Goal: Task Accomplishment & Management: Use online tool/utility

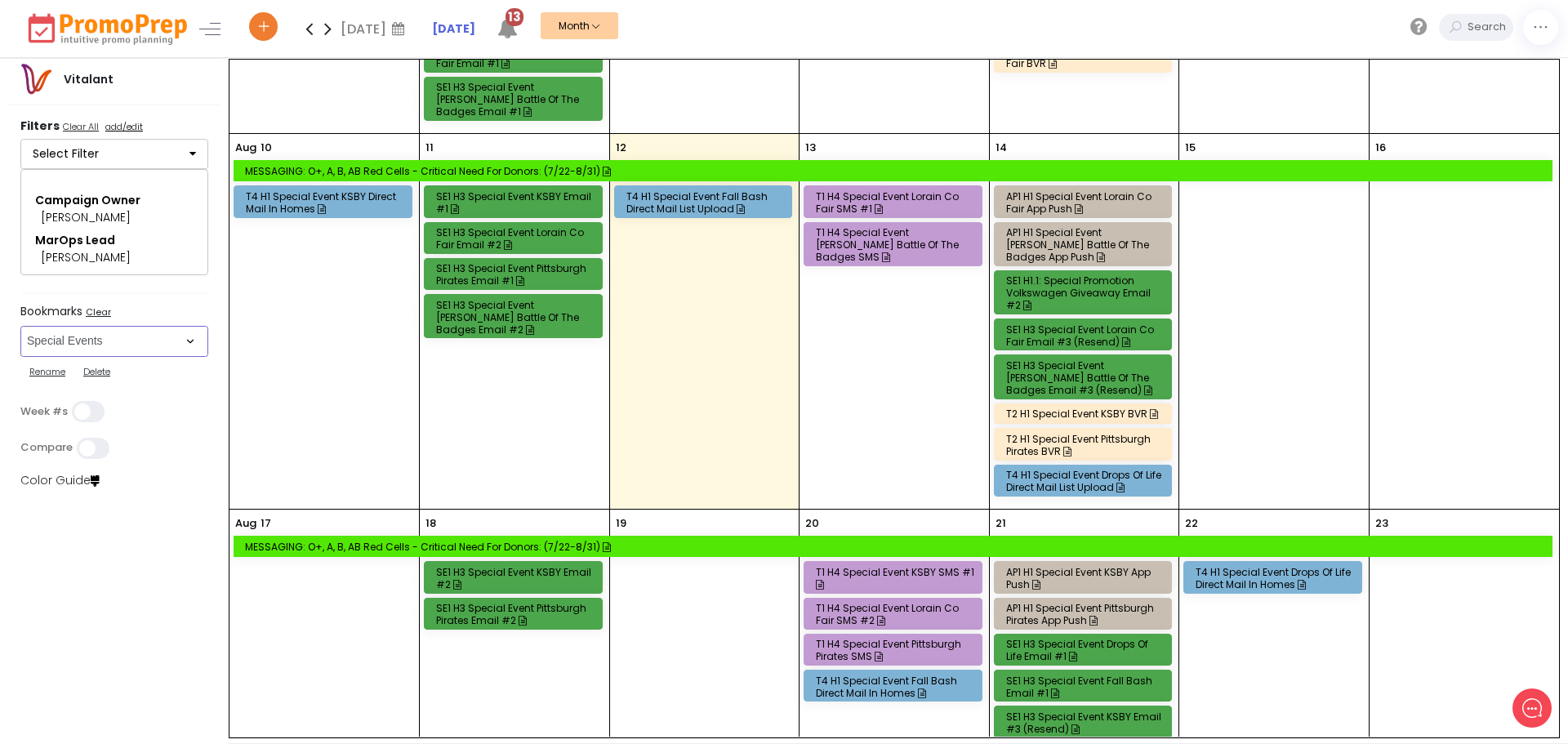
click at [204, 334] on select "Select Bookmark Auto: SMS BVR: Control, Customer, Field, Transactional Control:…" at bounding box center [114, 342] width 187 height 31
click at [194, 342] on select "Select Bookmark Auto: SMS BVR: Control, Customer, Field, Transactional Control:…" at bounding box center [114, 342] width 187 height 31
select select "36"
click at [20, 332] on select "Select Bookmark Auto: SMS BVR: Control, Customer, Field, Transactional Control:…" at bounding box center [114, 342] width 187 height 31
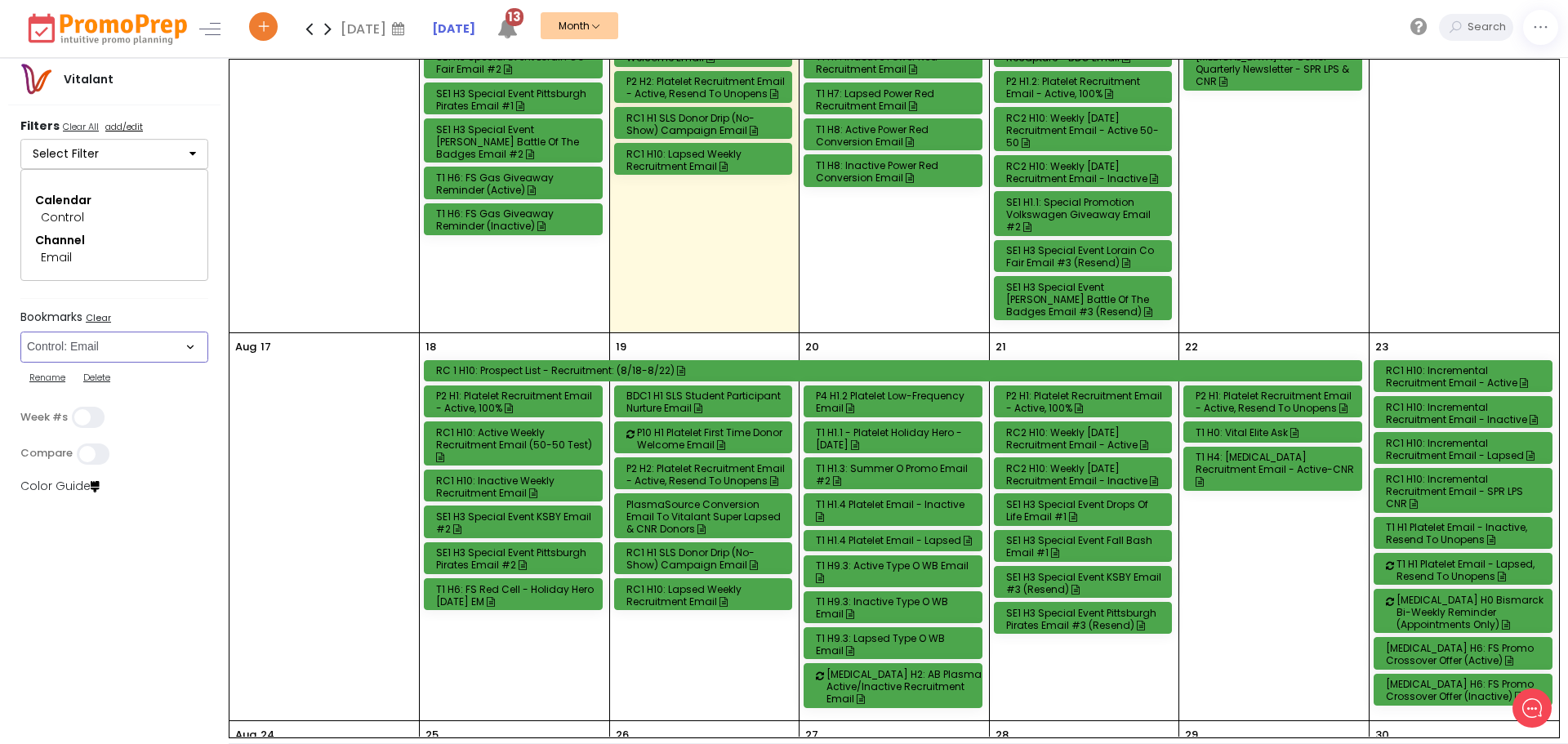
scroll to position [898, 0]
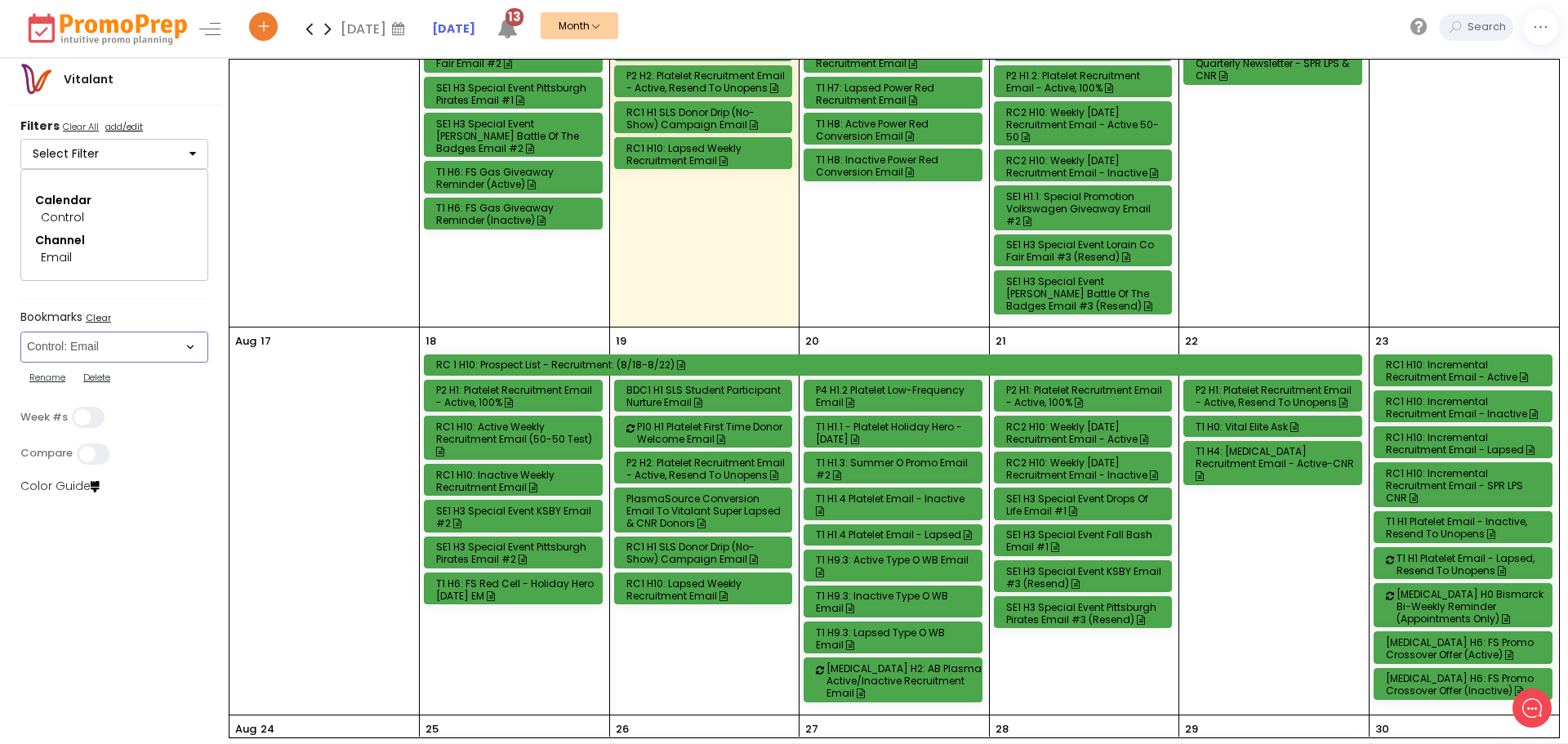
click at [489, 430] on div "RC1 H10: Active Weekly Recruitment Email (50-50 Test)" at bounding box center [515, 439] width 159 height 37
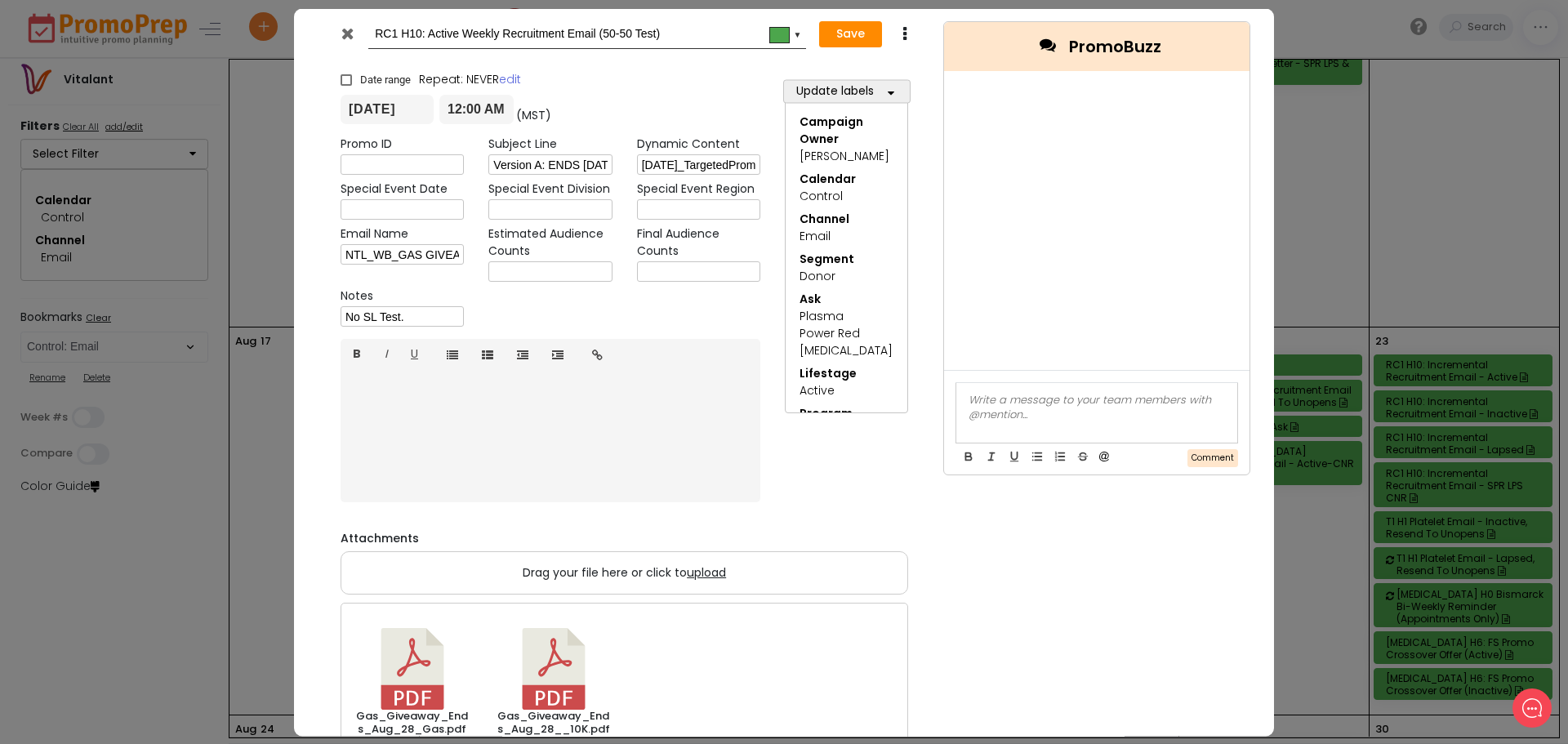
click at [346, 28] on icon at bounding box center [347, 33] width 12 height 17
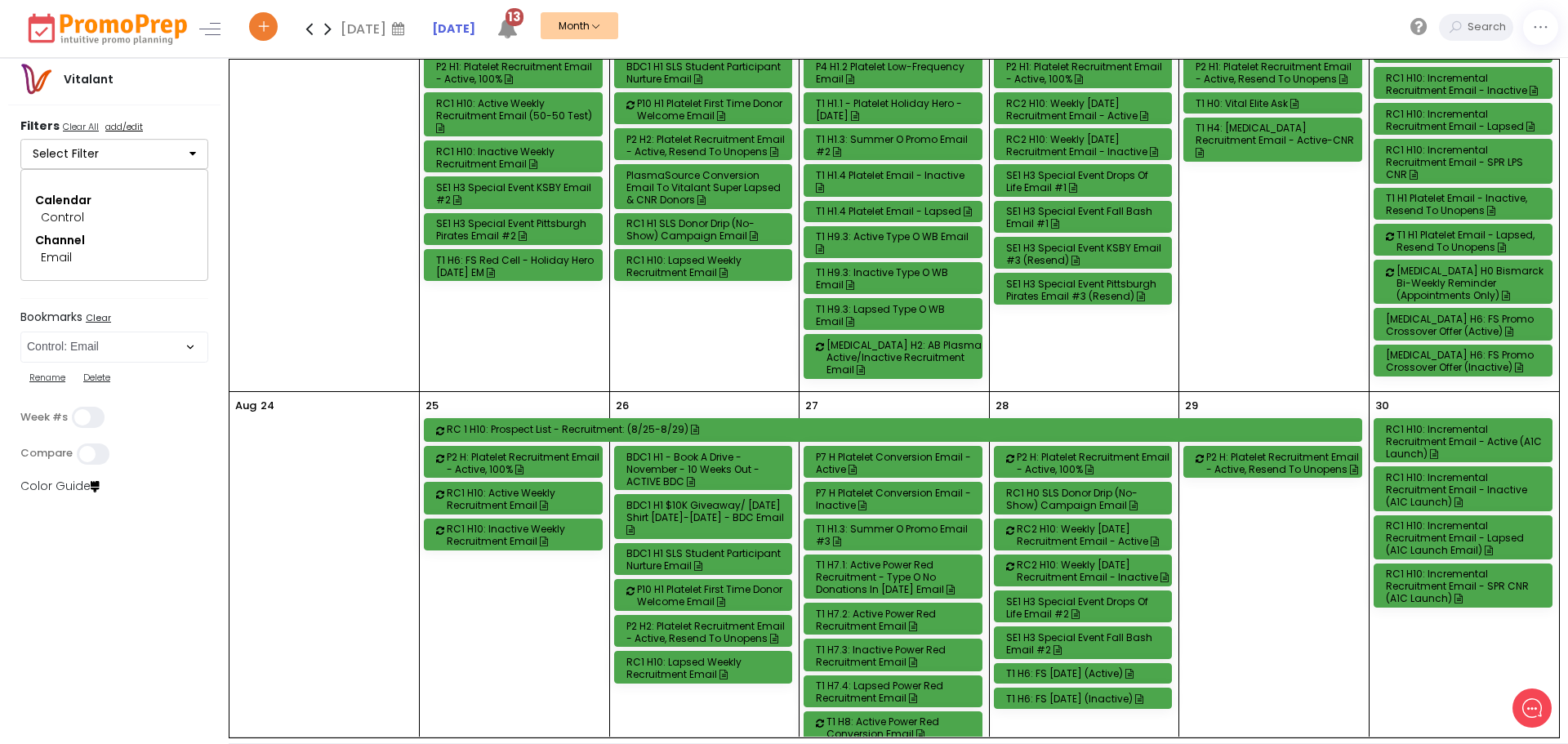
scroll to position [1224, 0]
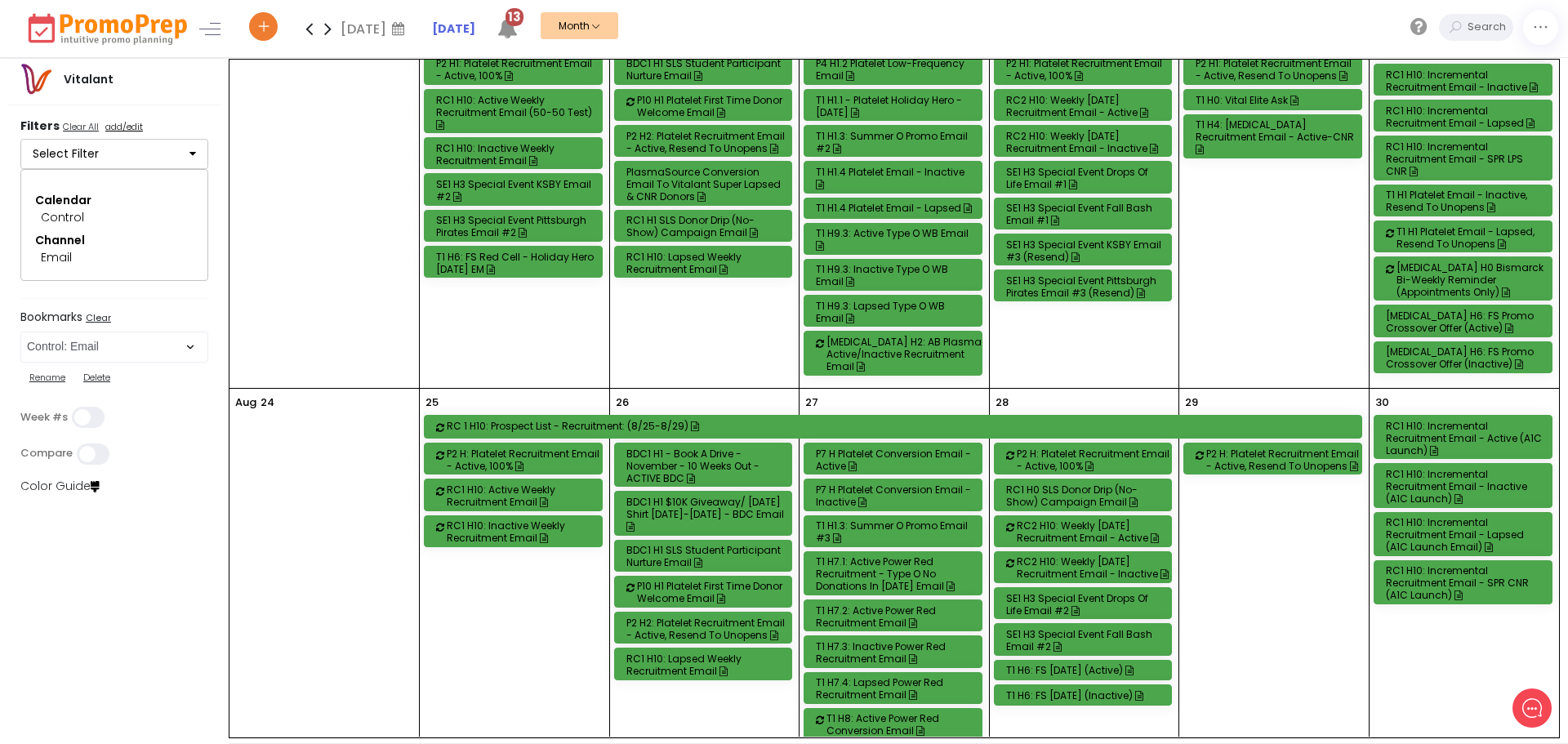
click at [581, 483] on div "RC1 H10: Active Weekly Recruitment Email" at bounding box center [525, 495] width 159 height 25
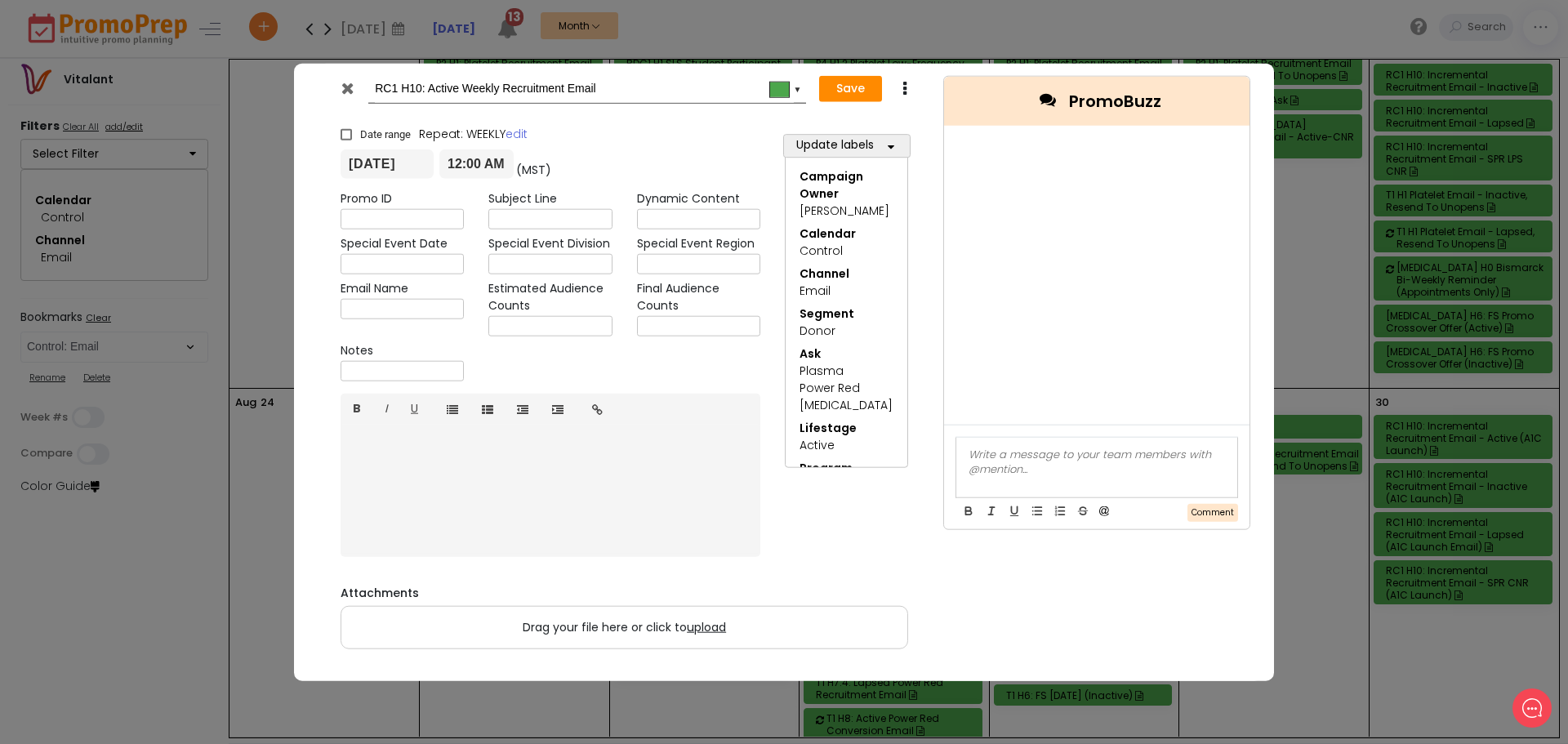
click at [340, 97] on div at bounding box center [349, 91] width 40 height 25
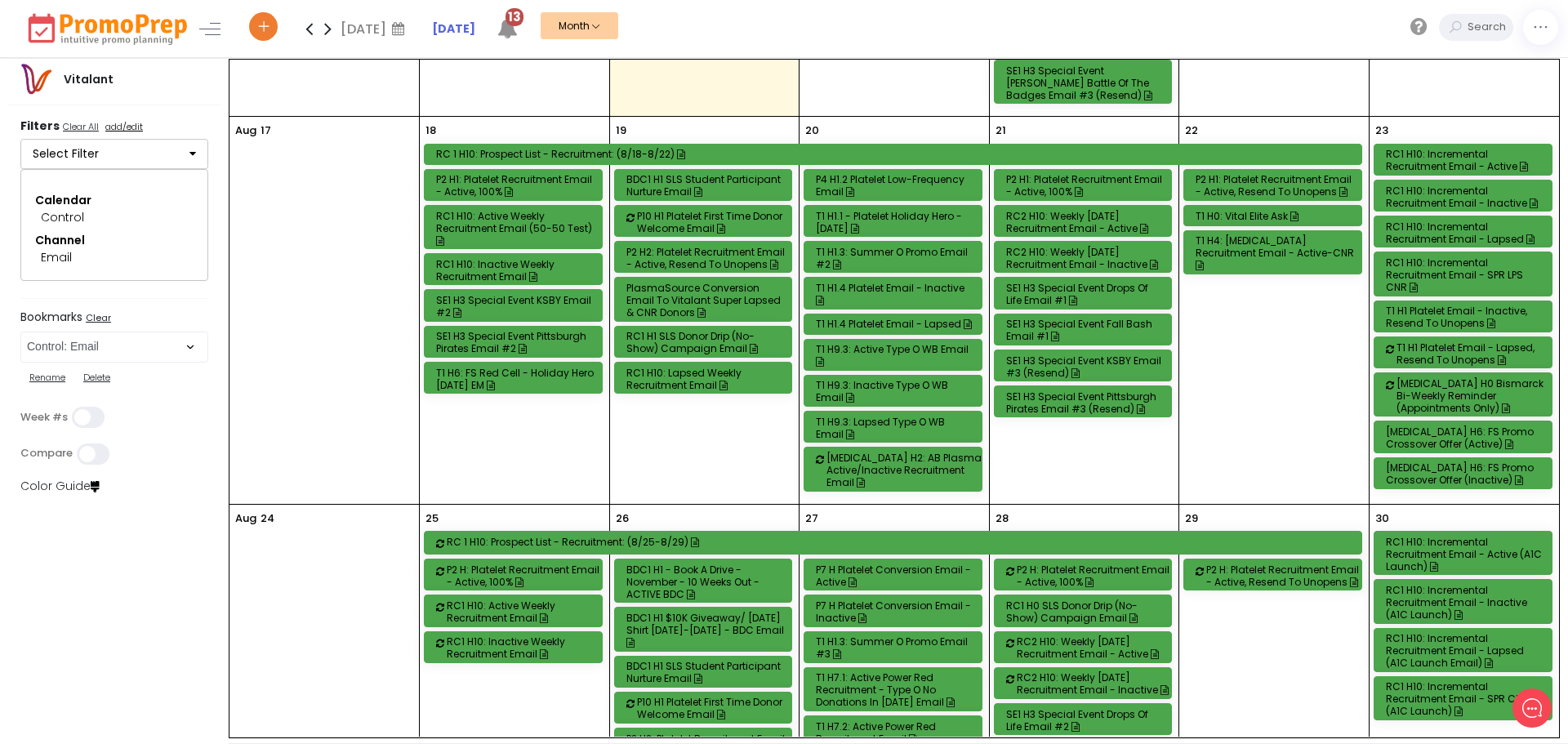
scroll to position [898, 0]
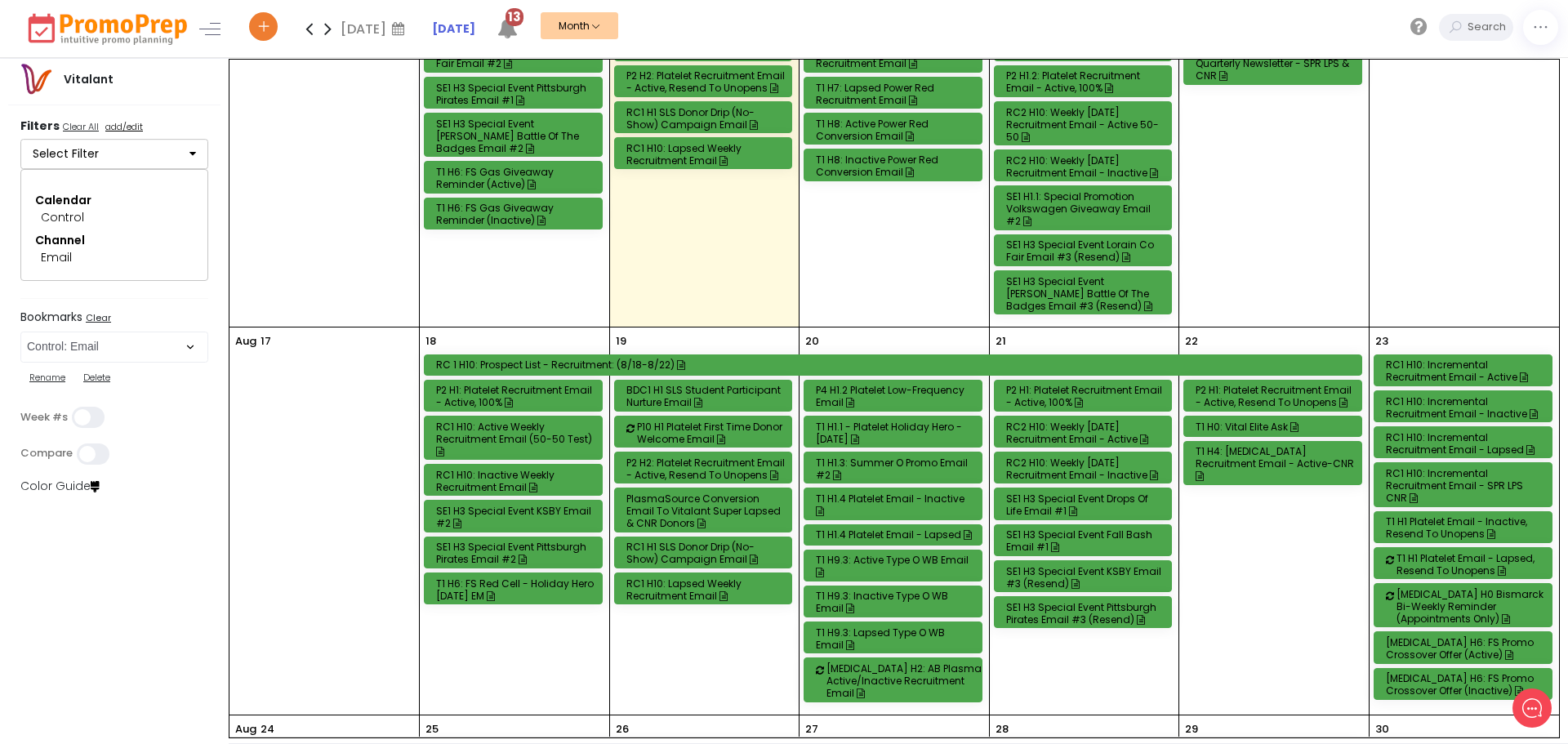
click at [1111, 424] on div "RC2 H10: Weekly [DATE] Recruitment Email - Active" at bounding box center [1085, 433] width 159 height 25
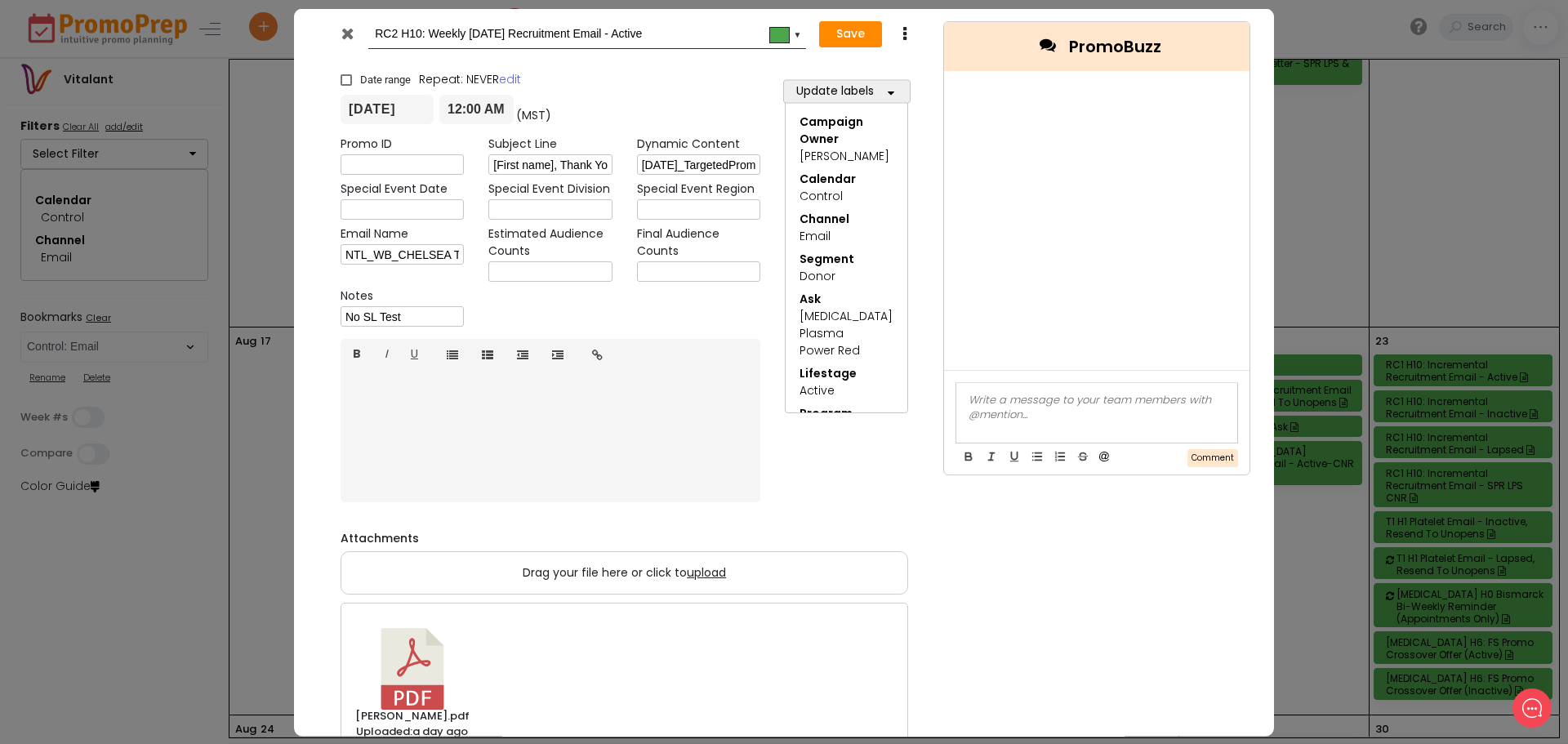
click at [348, 35] on icon at bounding box center [347, 33] width 12 height 17
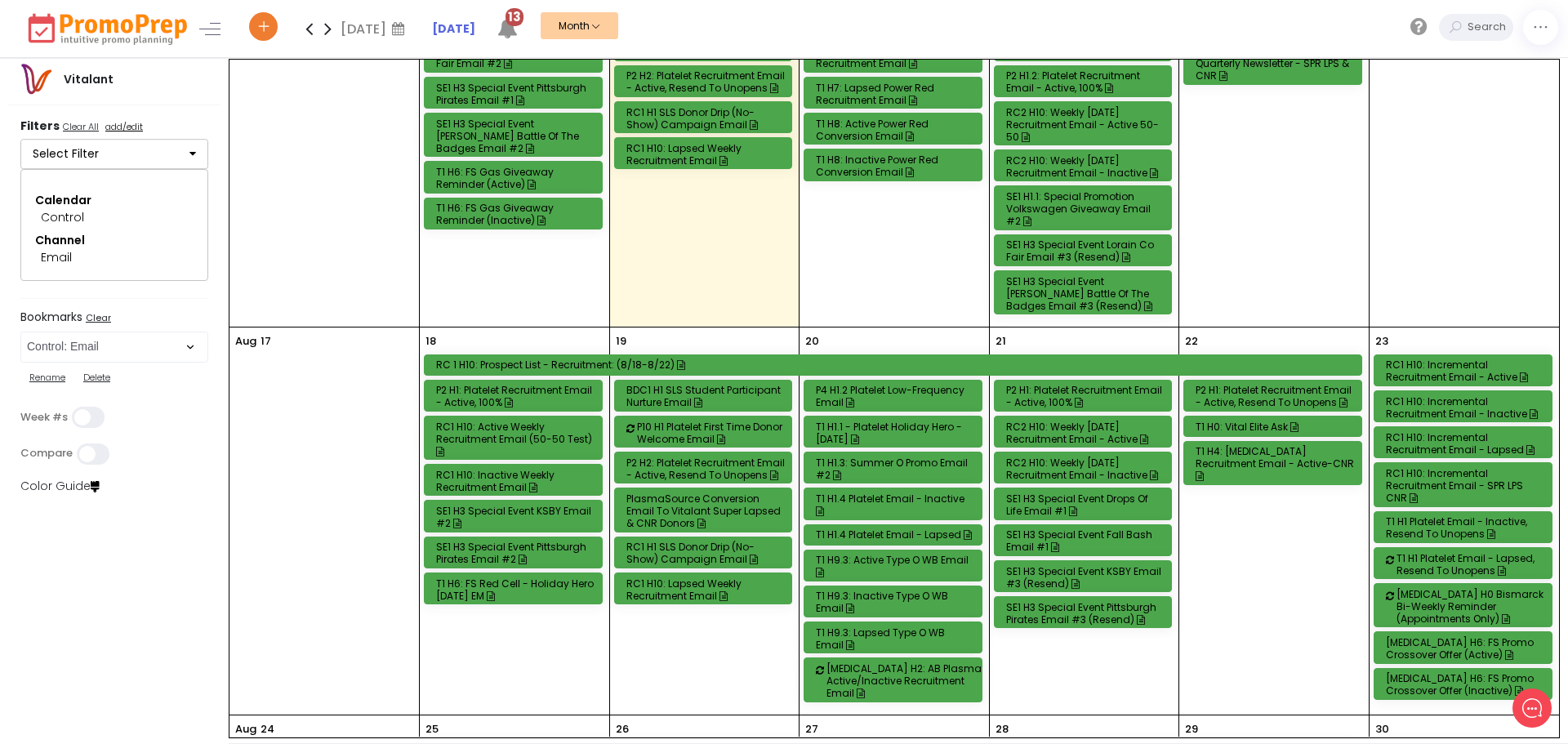
click at [1499, 358] on div "RC1 H10: Incremental Recruitment Email - Active" at bounding box center [1464, 370] width 159 height 25
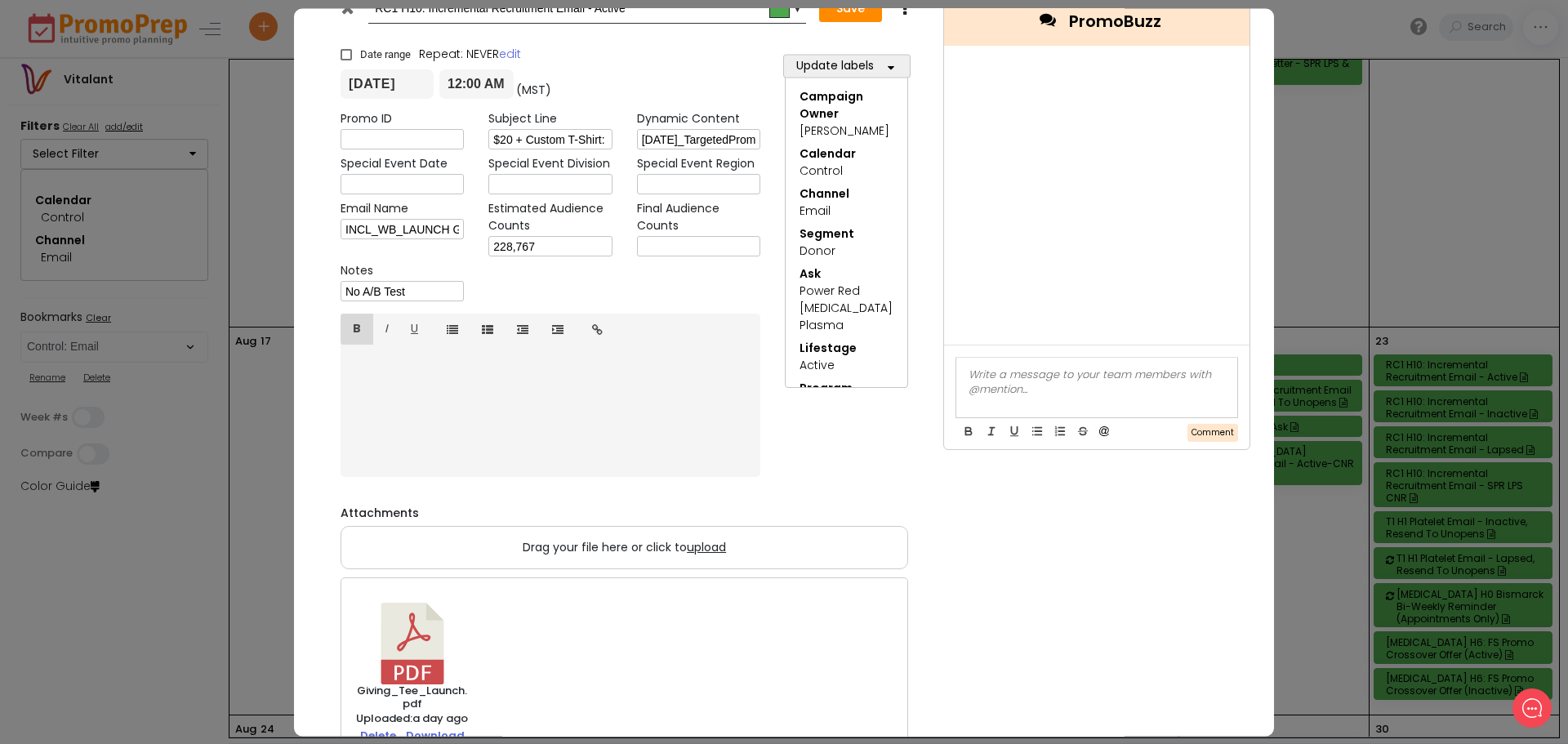
scroll to position [0, 0]
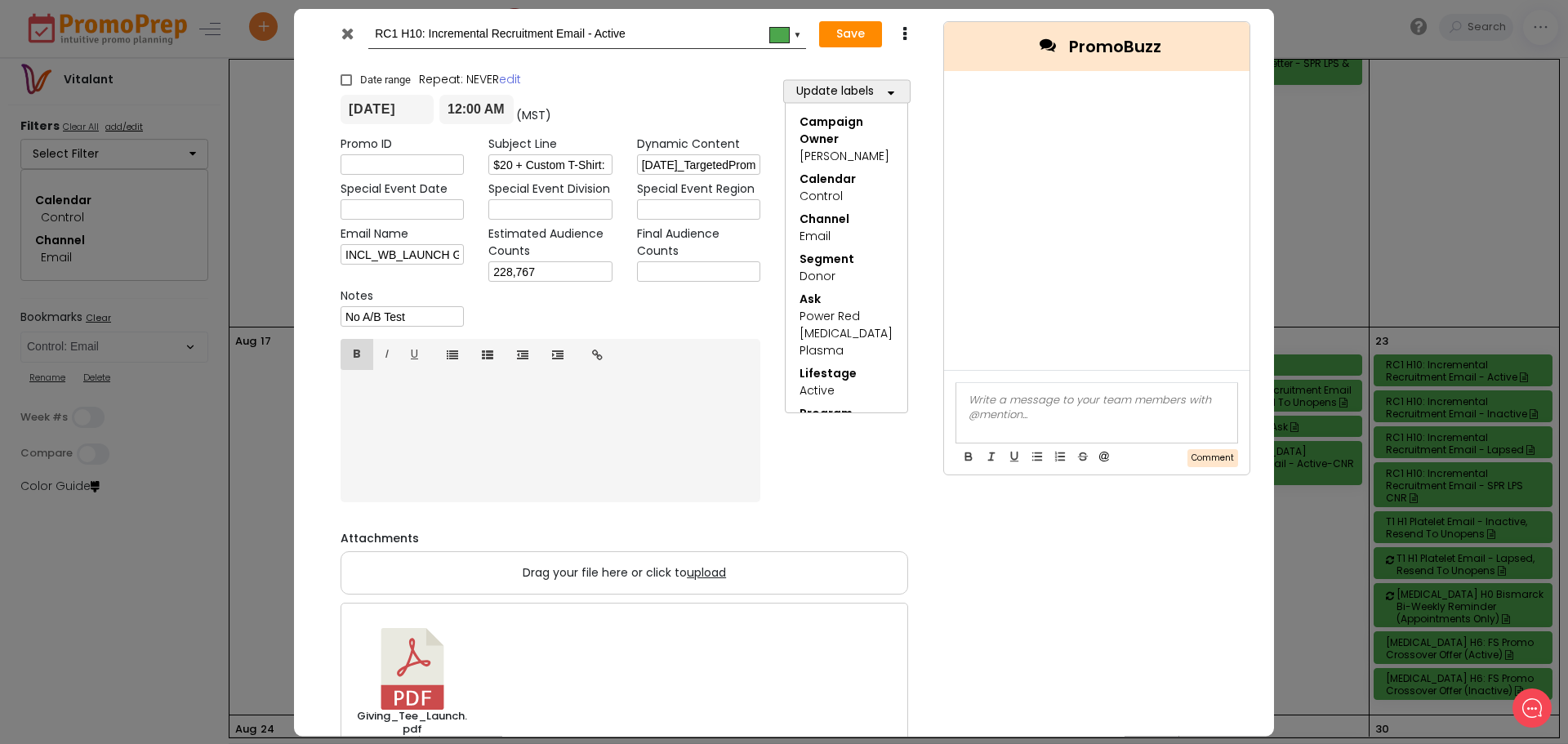
click at [350, 35] on icon at bounding box center [347, 33] width 12 height 17
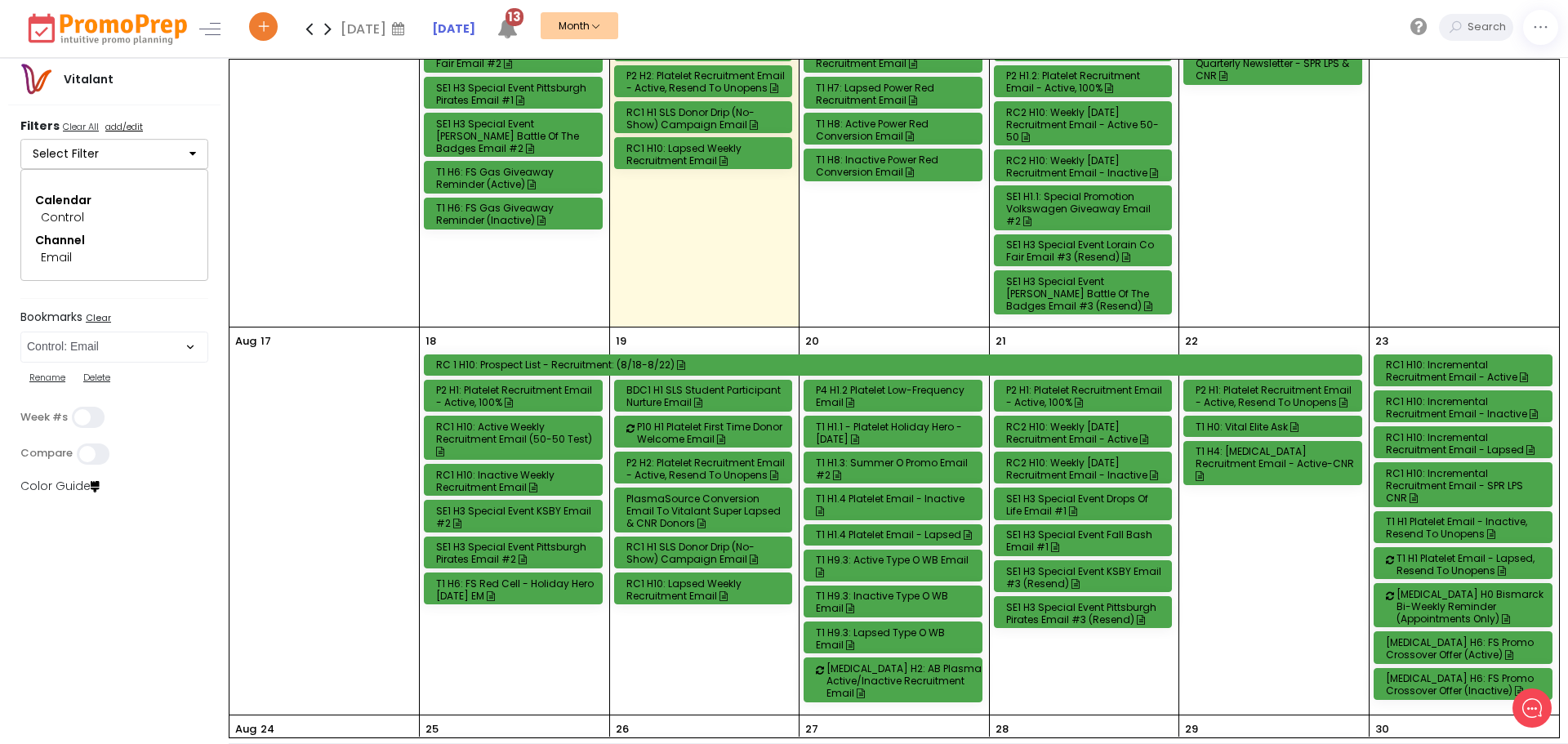
click at [904, 385] on div "P4 H1.2 Platelet Low-Frequency Email" at bounding box center [895, 396] width 159 height 25
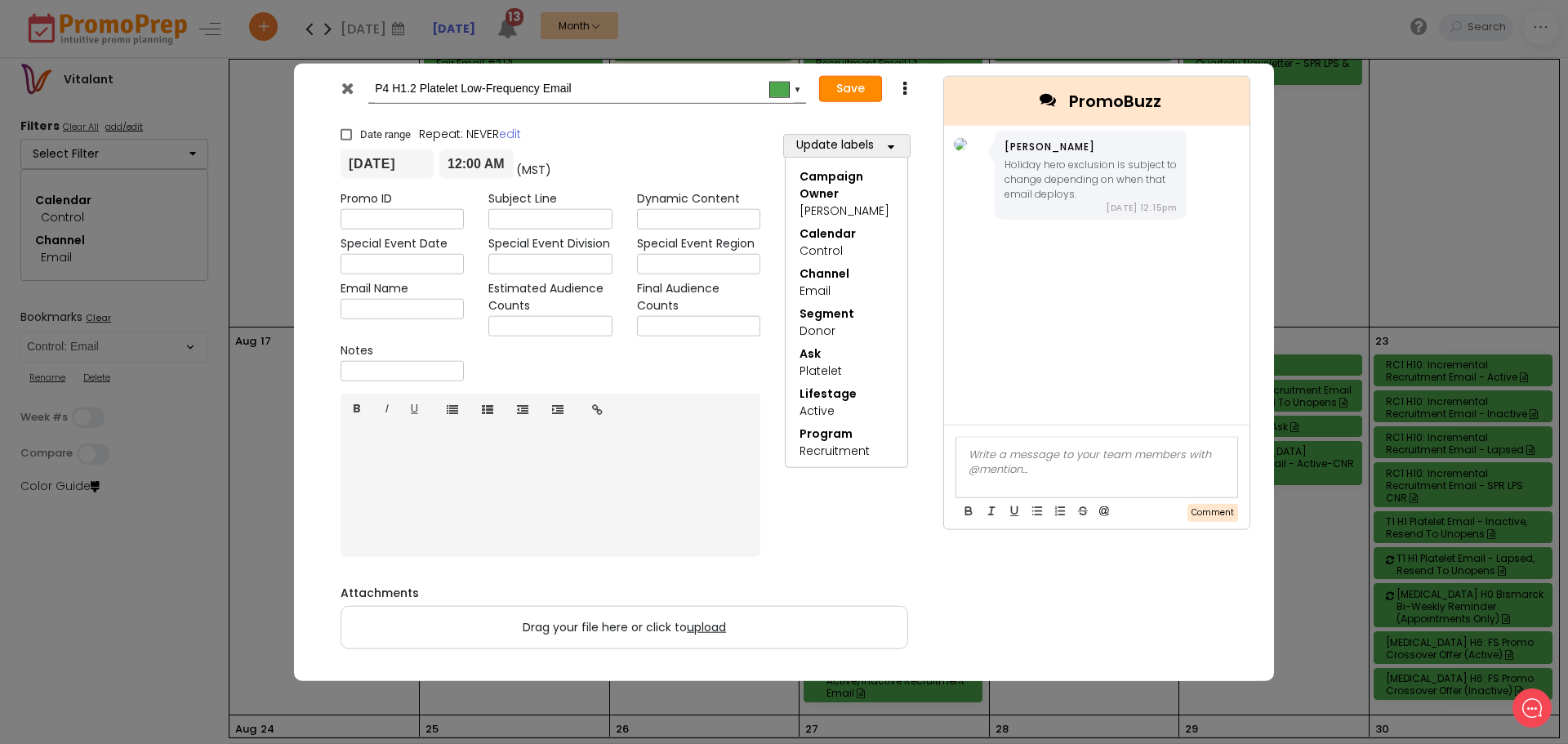
click at [852, 77] on button "Save" at bounding box center [851, 89] width 62 height 26
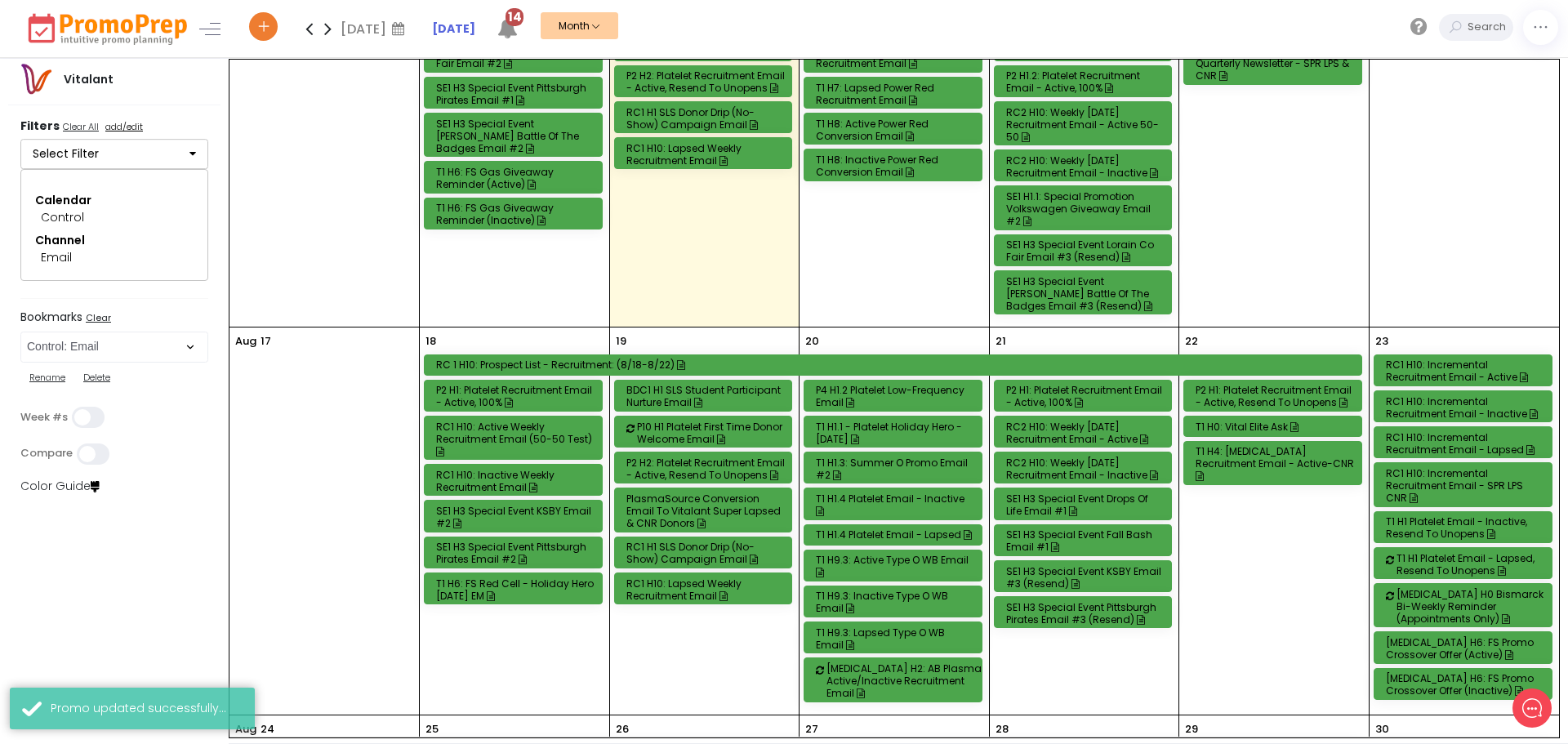
click at [563, 386] on div "P2 H1: Platelet Recruitment Email - Active, 100%" at bounding box center [515, 396] width 159 height 25
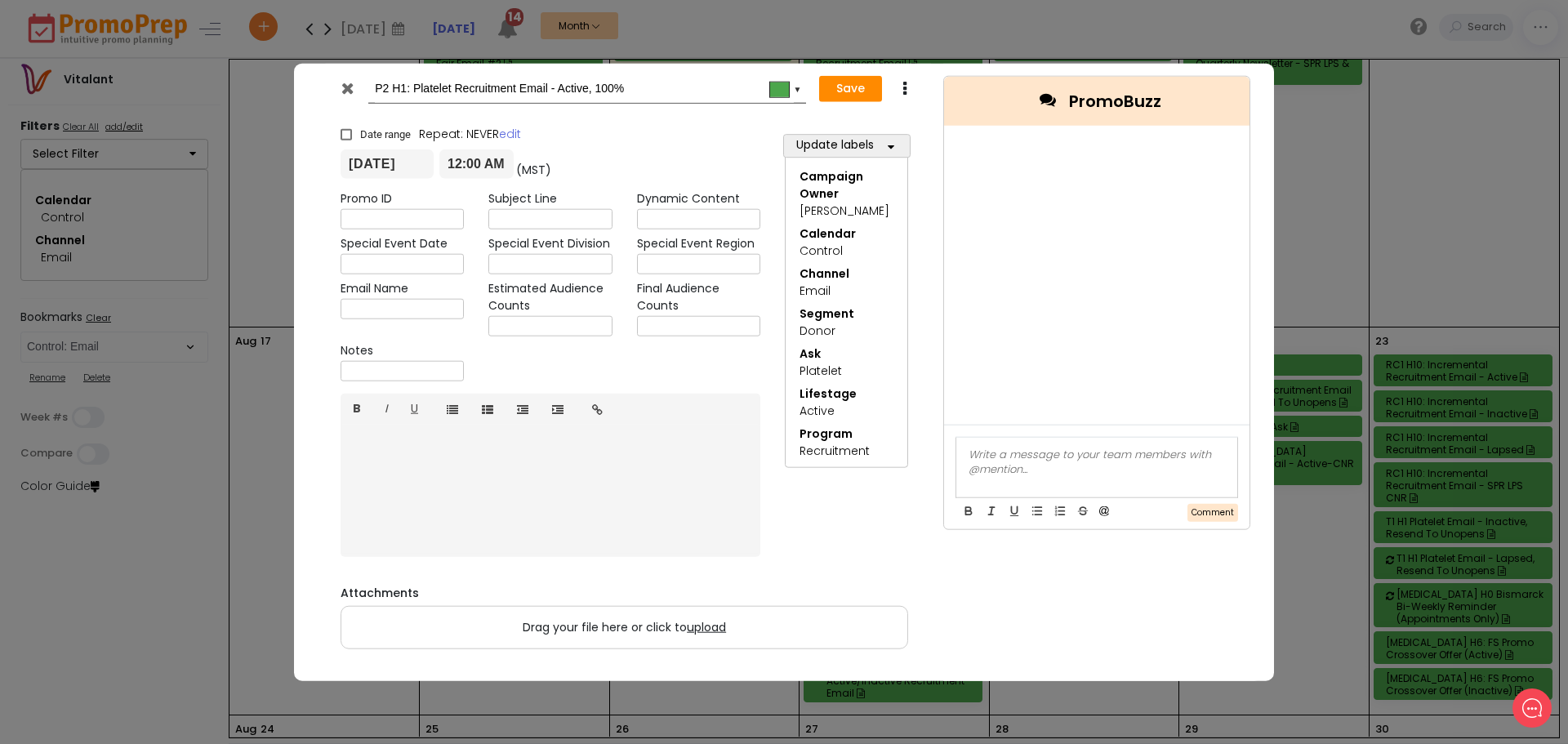
click at [404, 307] on input "text" at bounding box center [402, 309] width 123 height 20
click at [345, 95] on icon at bounding box center [347, 87] width 12 height 17
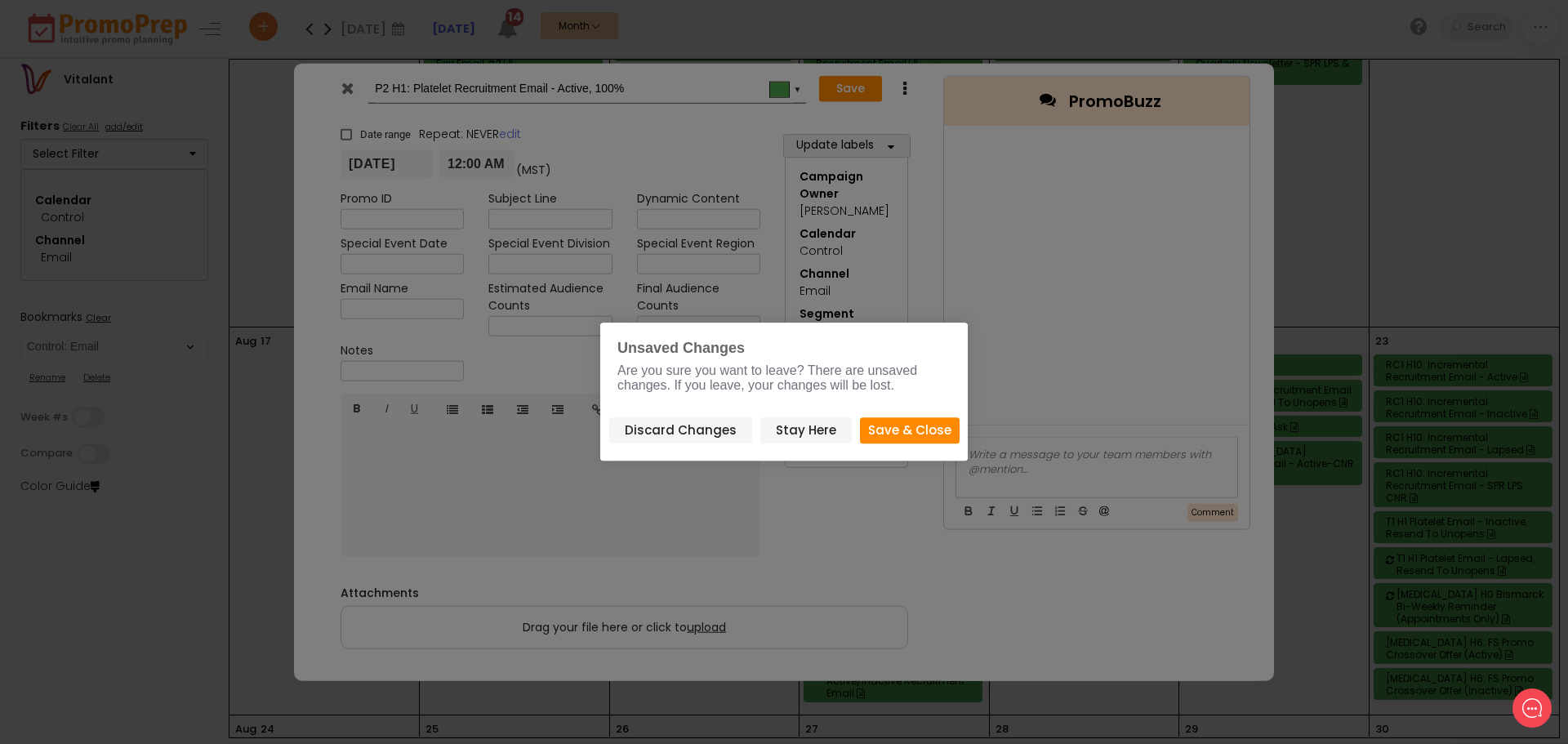
click at [925, 425] on button "Save & Close" at bounding box center [909, 430] width 99 height 27
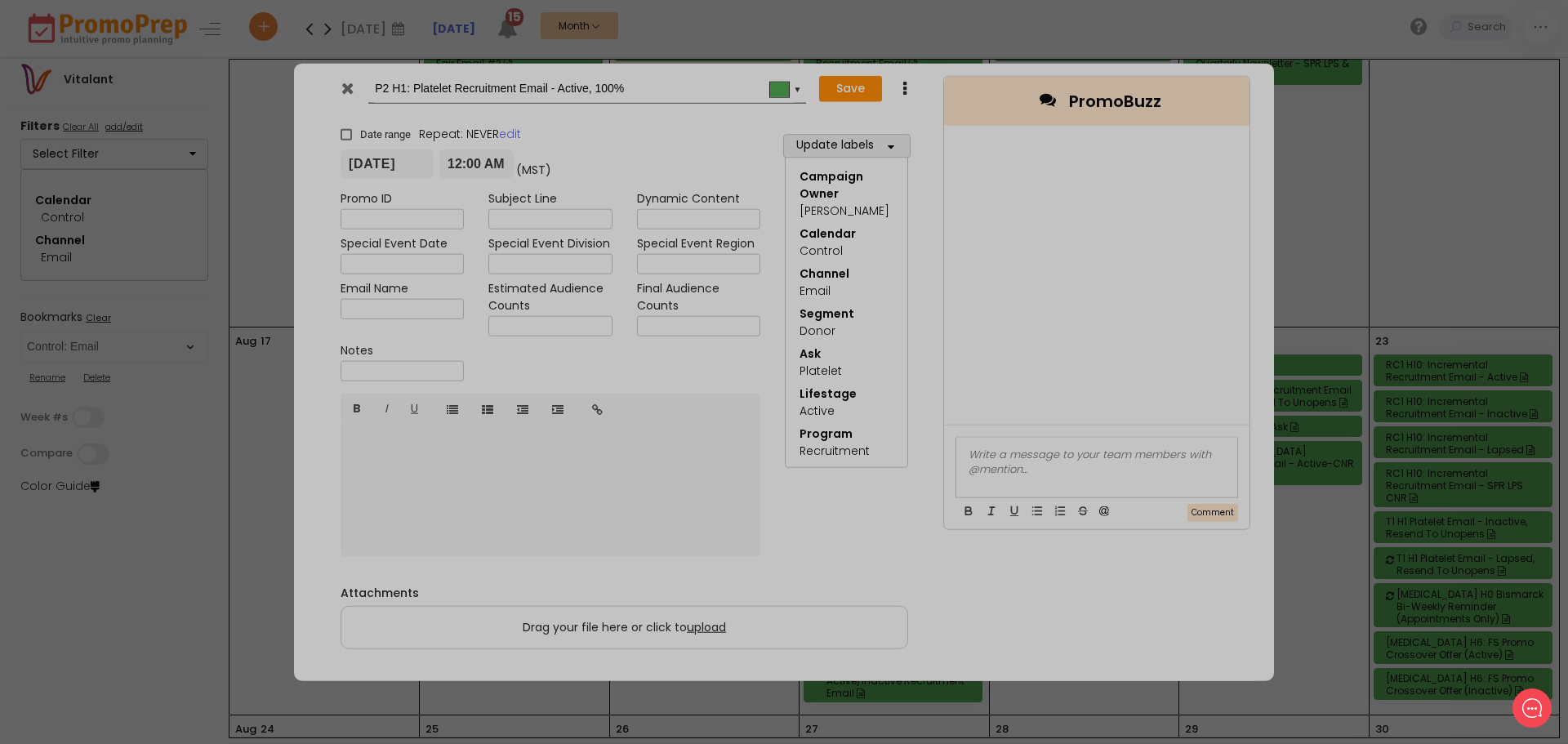
type input "[DATE]"
type input "00:00"
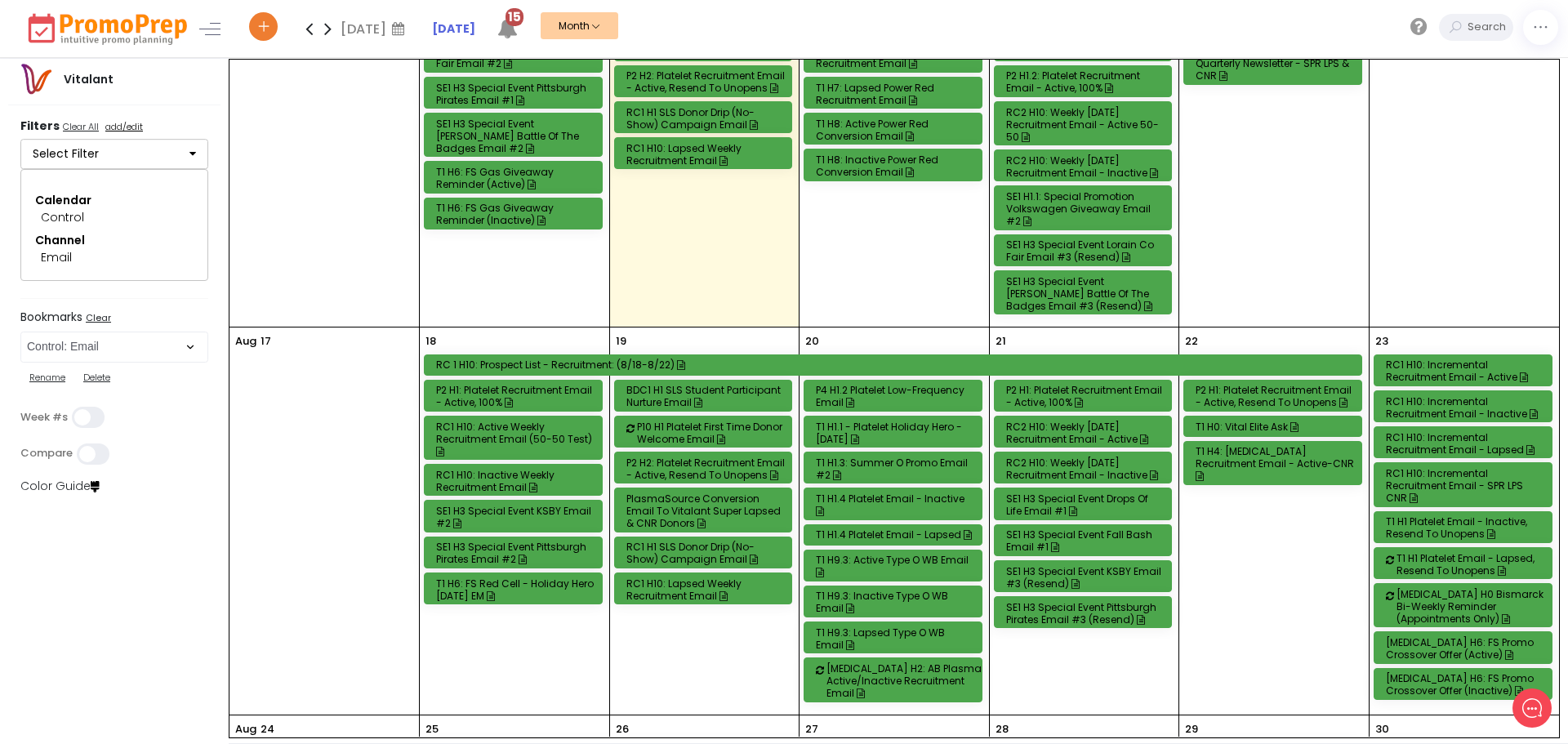
click at [1122, 384] on div "P2 H1: Platelet Recruitment Email - Active, 100%" at bounding box center [1085, 396] width 159 height 25
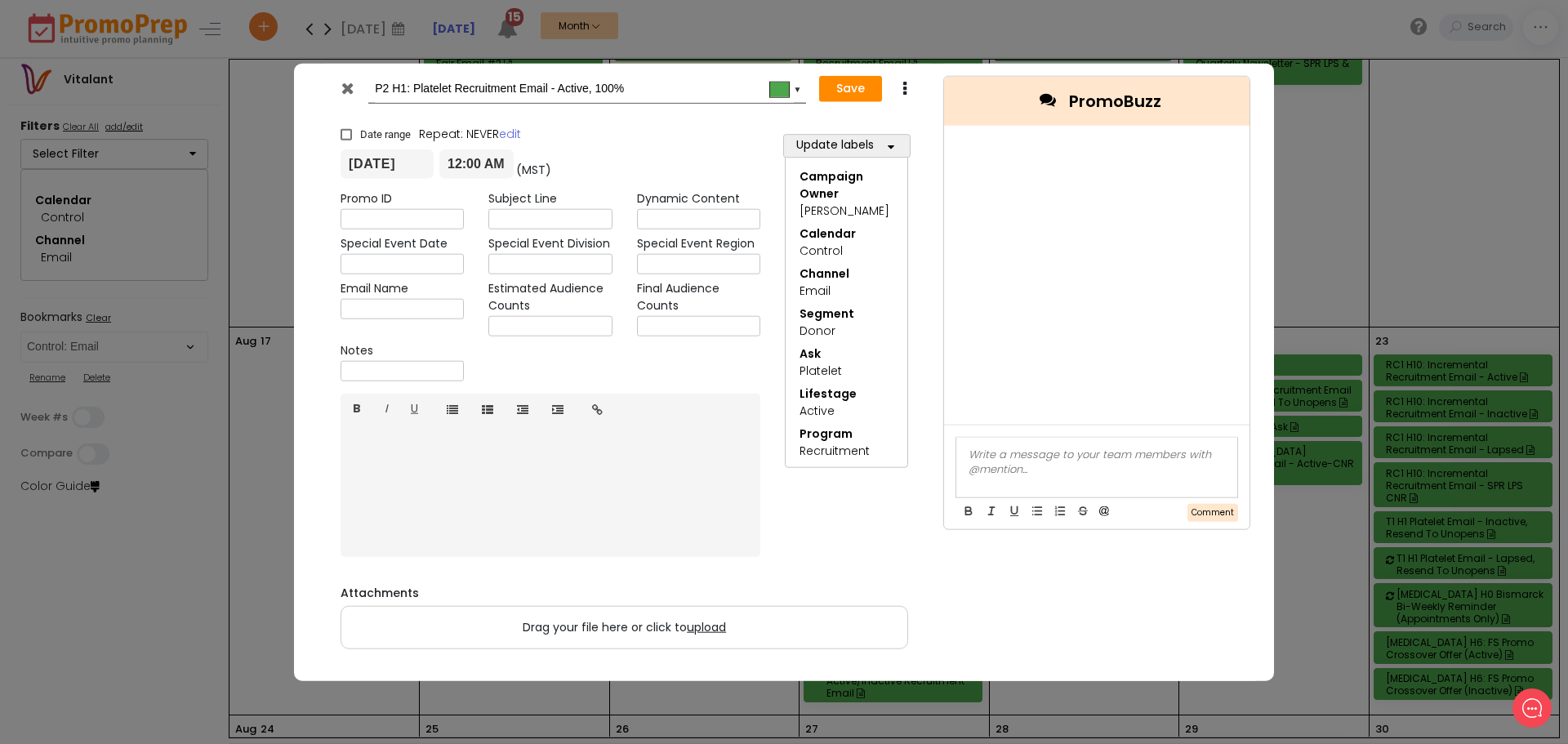
click at [348, 90] on icon at bounding box center [347, 87] width 12 height 17
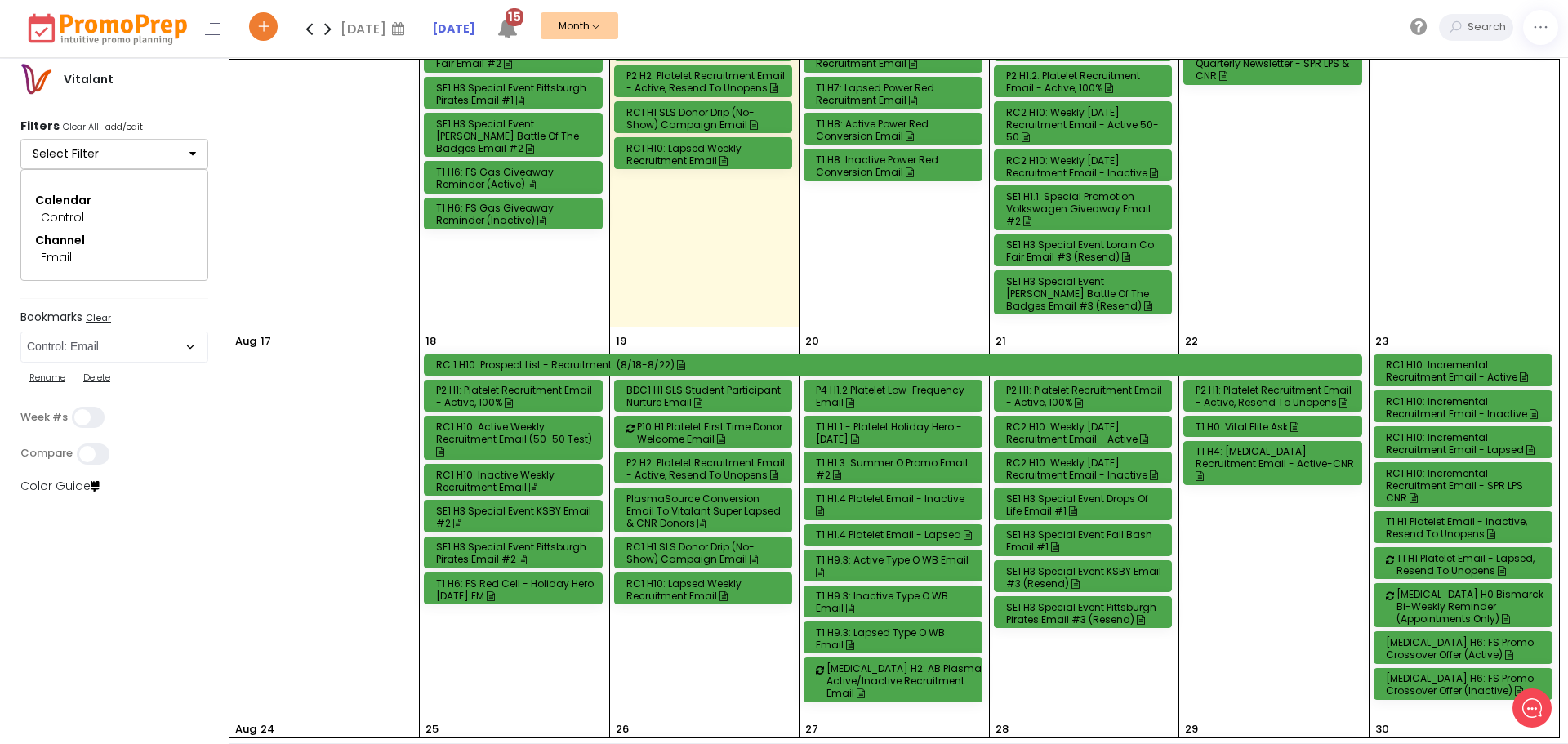
click at [927, 554] on div "T1 H9.3: Active Type O WB Email" at bounding box center [895, 566] width 159 height 25
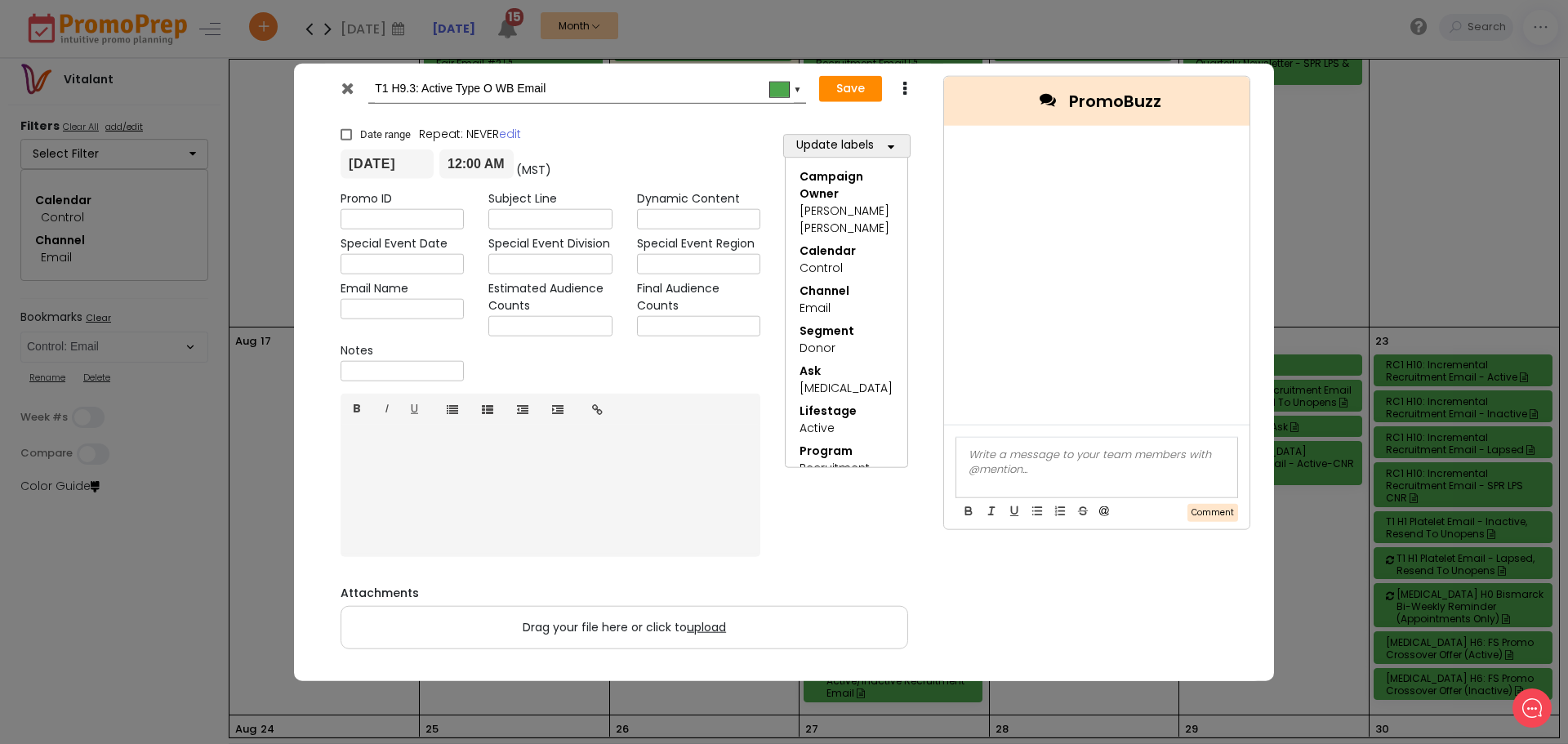
drag, startPoint x: 353, startPoint y: 77, endPoint x: 344, endPoint y: 75, distance: 9.2
click at [344, 75] on div "T1 H9.3: Active Type O WB Email #4ca64c ▼" at bounding box center [568, 88] width 478 height 30
click at [349, 91] on icon at bounding box center [347, 87] width 12 height 17
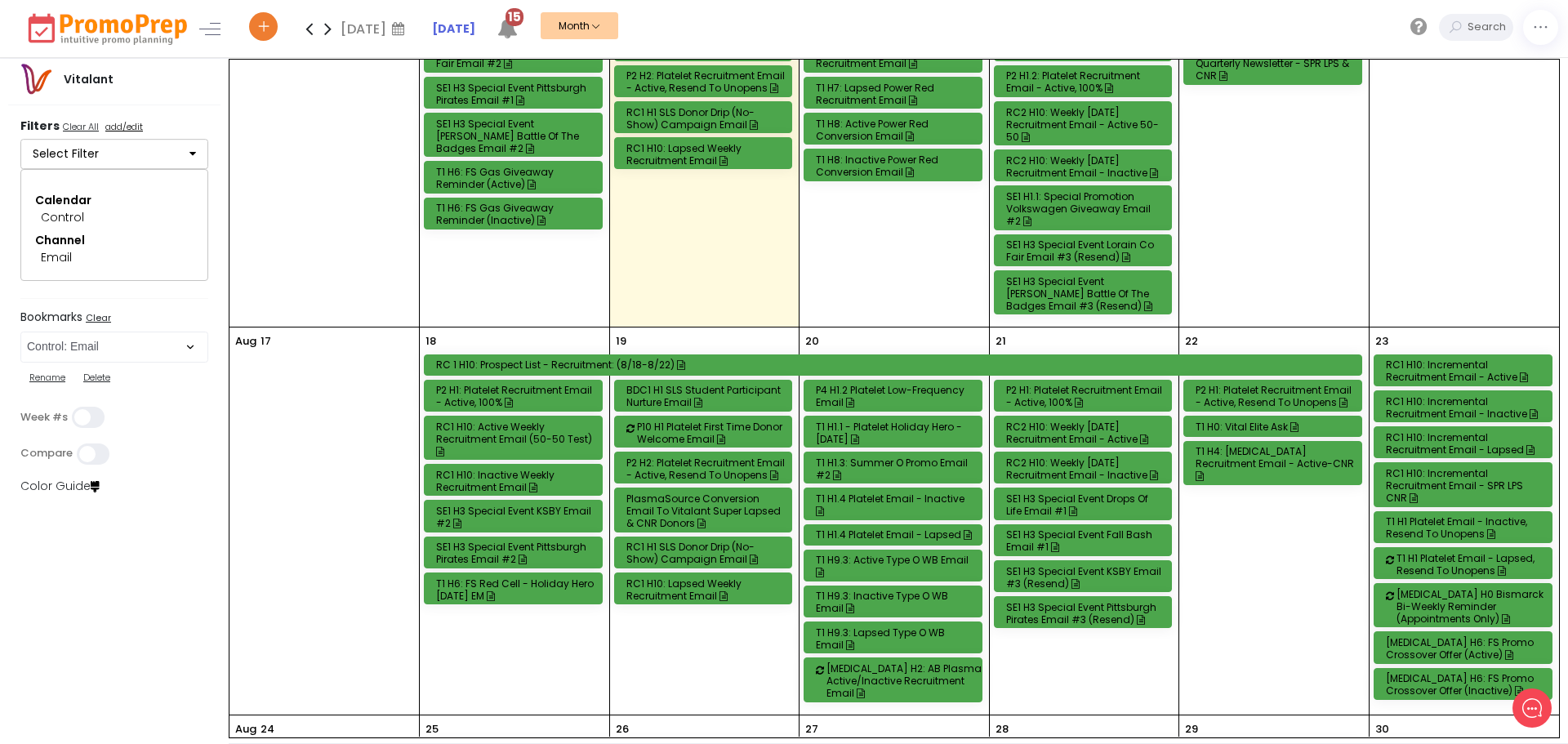
click at [502, 434] on div "RC1 H10: Active Weekly Recruitment Email (50-50 Test)" at bounding box center [515, 439] width 159 height 37
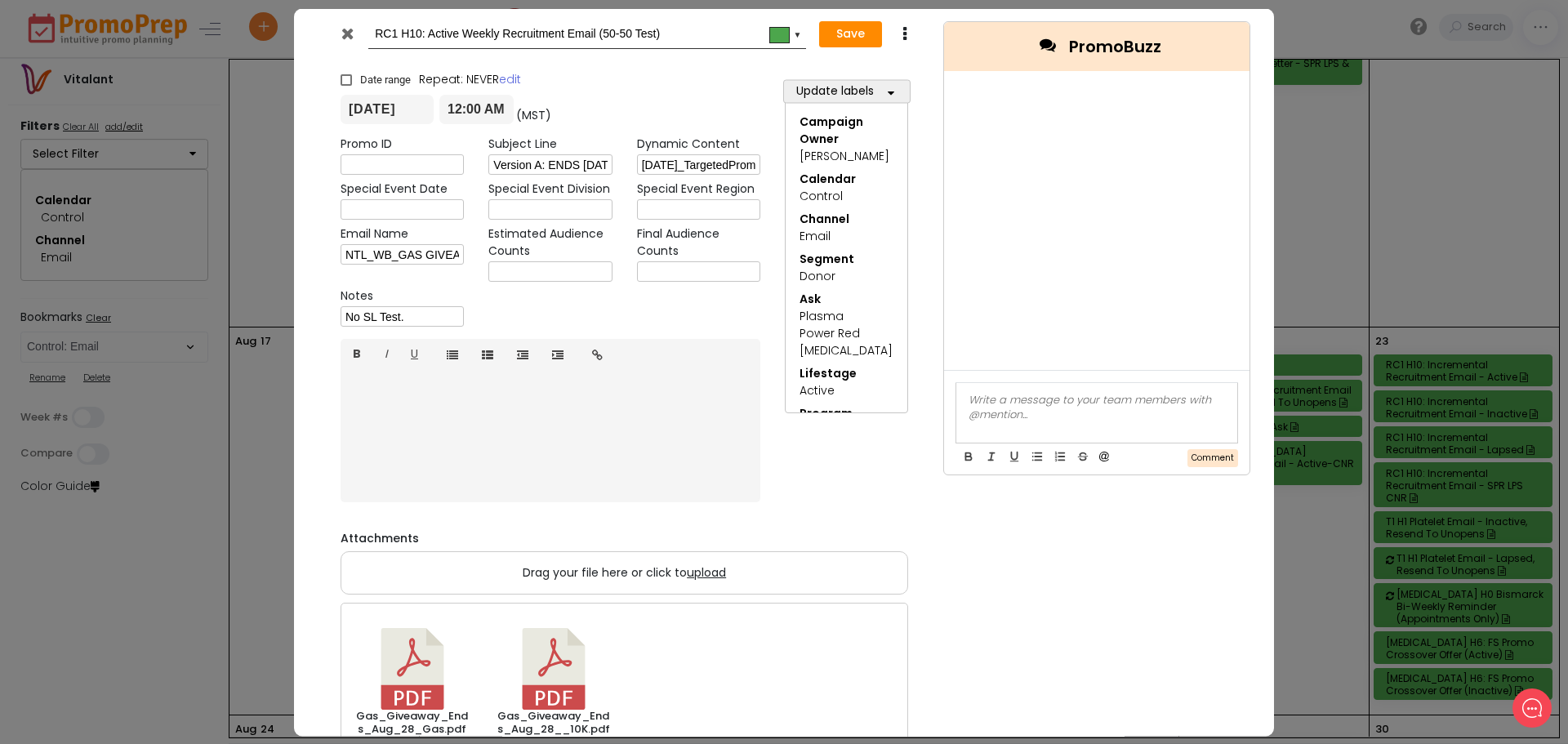
click at [352, 33] on icon at bounding box center [347, 33] width 12 height 17
